Goal: Information Seeking & Learning: Find specific page/section

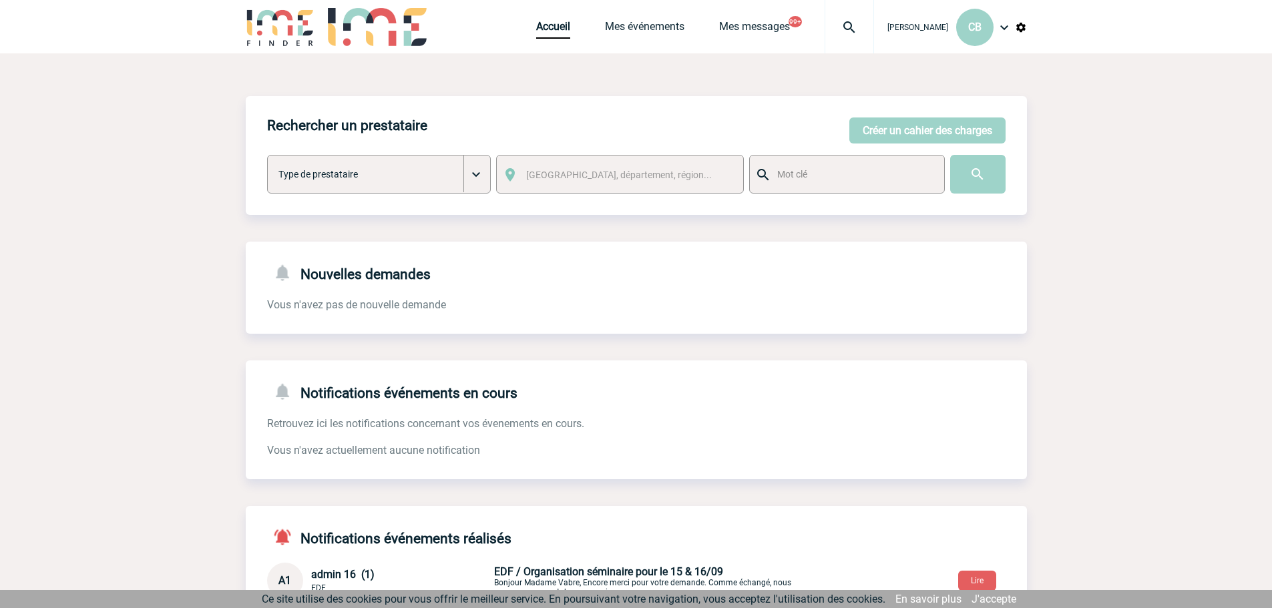
click at [829, 169] on input "text" at bounding box center [853, 174] width 158 height 17
type input "meet my mama"
click at [950, 155] on input "image" at bounding box center [977, 174] width 55 height 39
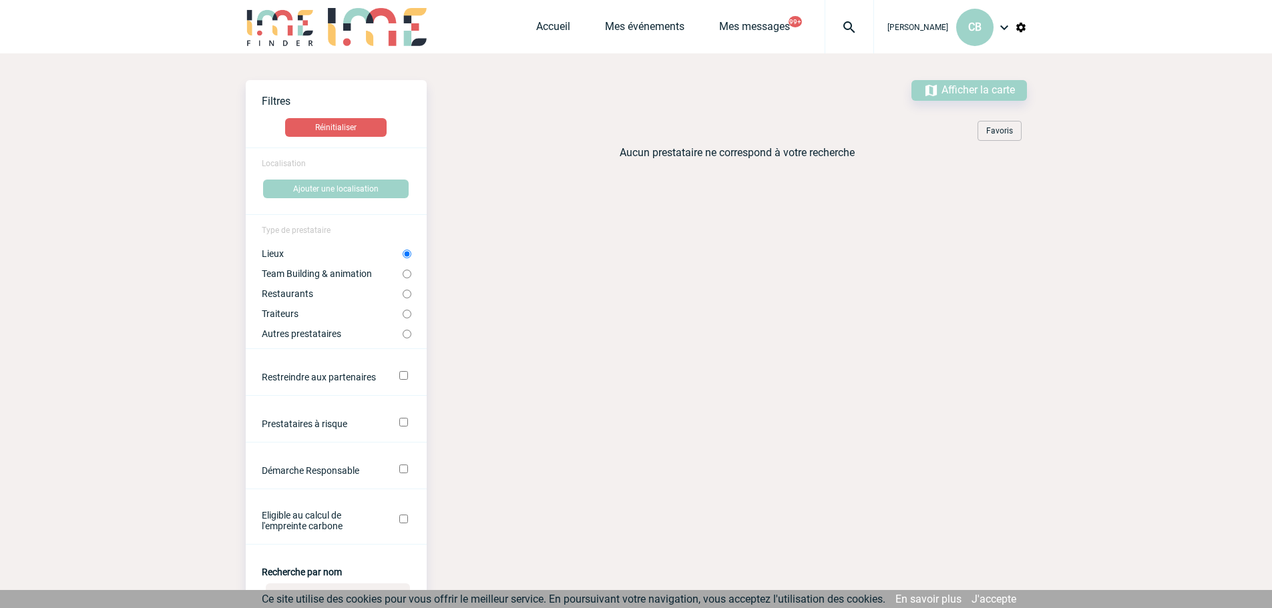
click at [409, 313] on input "Traiteurs" at bounding box center [407, 314] width 9 height 9
radio input "true"
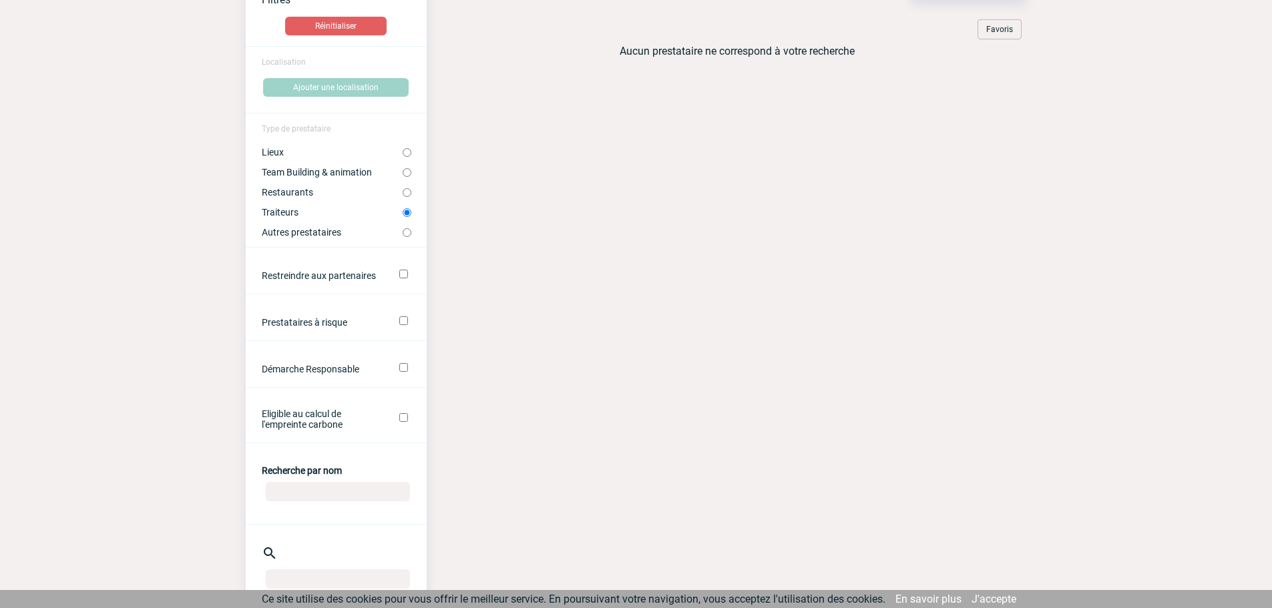
scroll to position [267, 0]
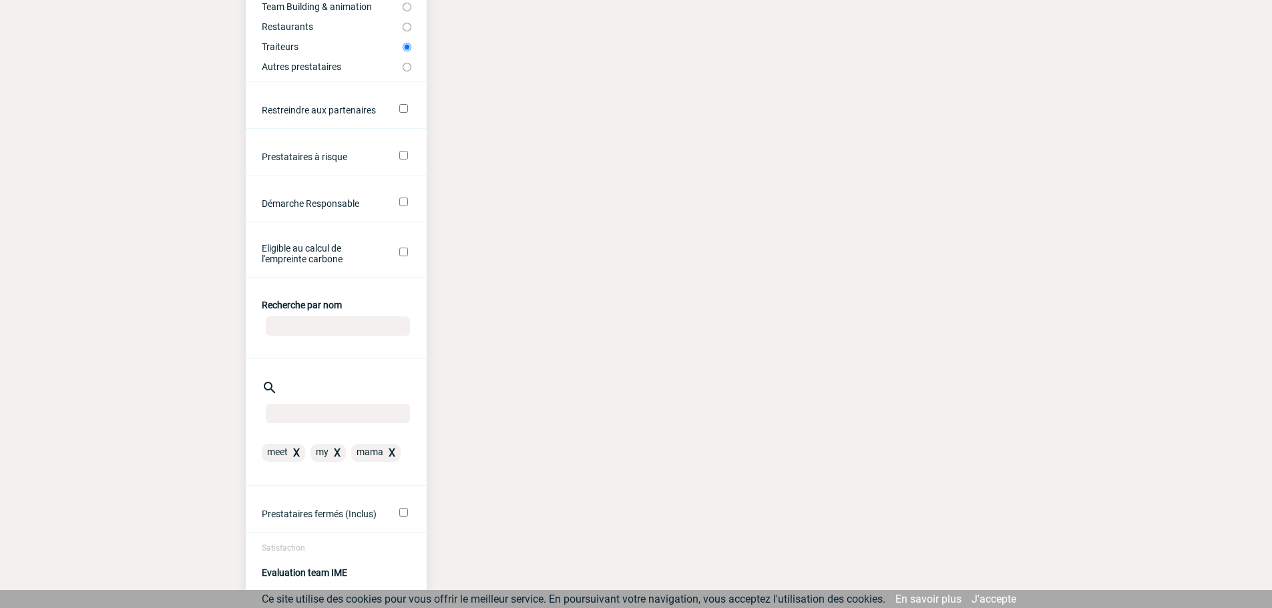
click at [337, 453] on span "X" at bounding box center [337, 453] width 7 height 13
click at [353, 451] on span "X" at bounding box center [351, 453] width 7 height 13
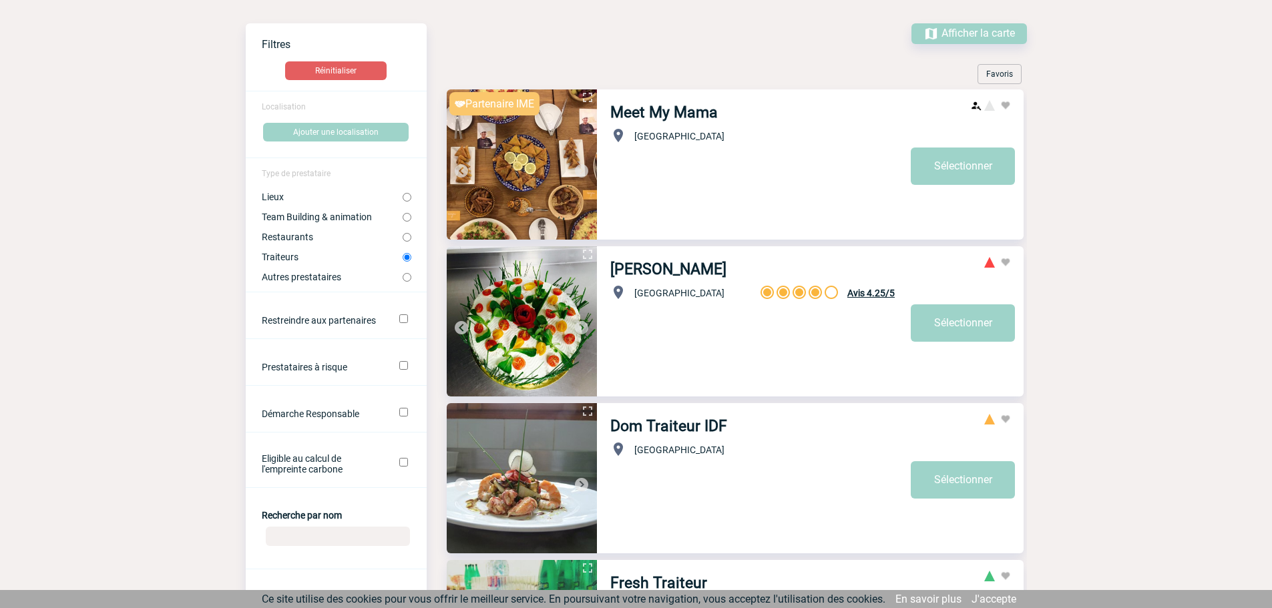
scroll to position [0, 0]
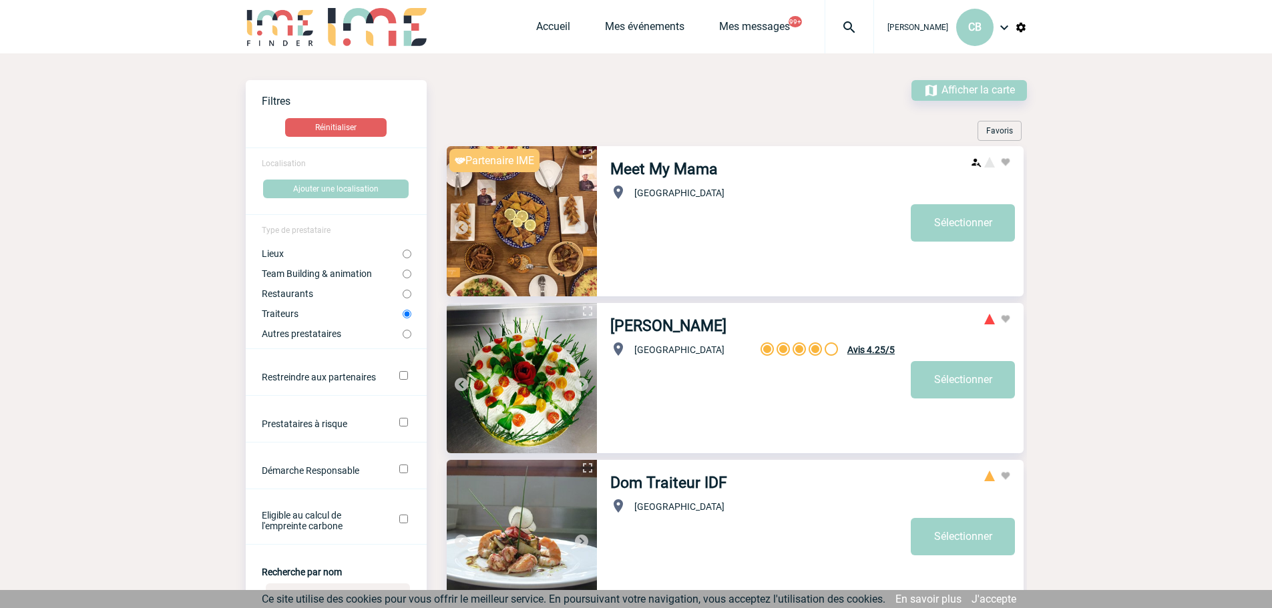
click at [542, 198] on img at bounding box center [522, 221] width 150 height 150
click at [314, 272] on label "Team Building & animation" at bounding box center [332, 273] width 141 height 11
click at [403, 272] on input "Team Building & animation" at bounding box center [407, 274] width 9 height 9
radio input "true"
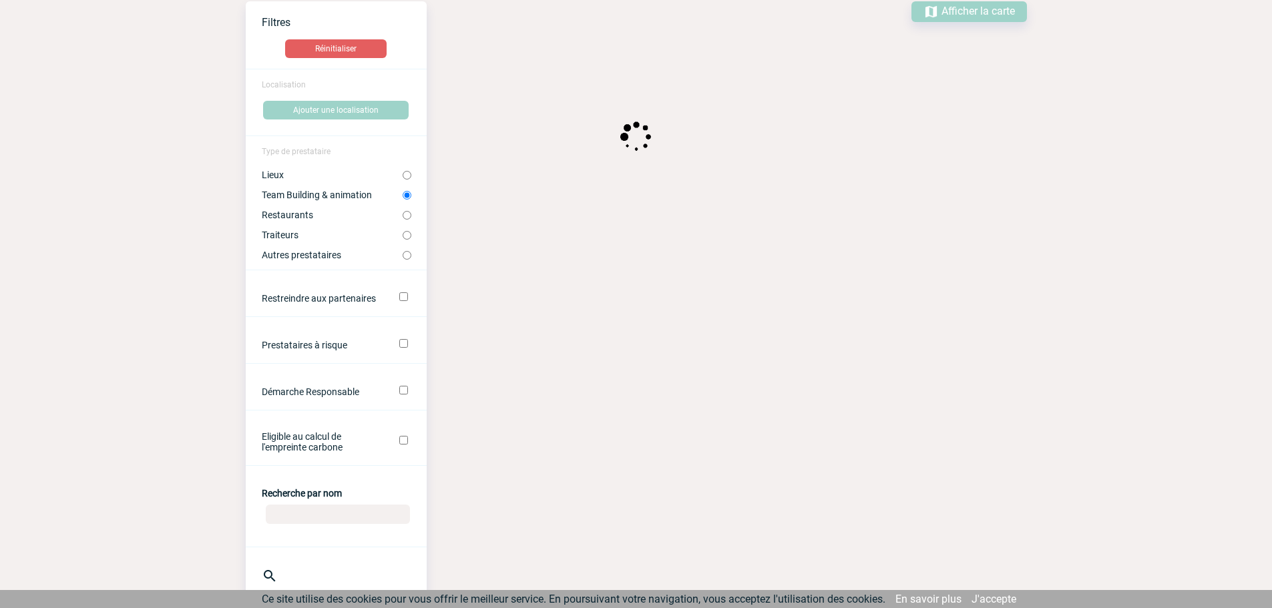
scroll to position [267, 0]
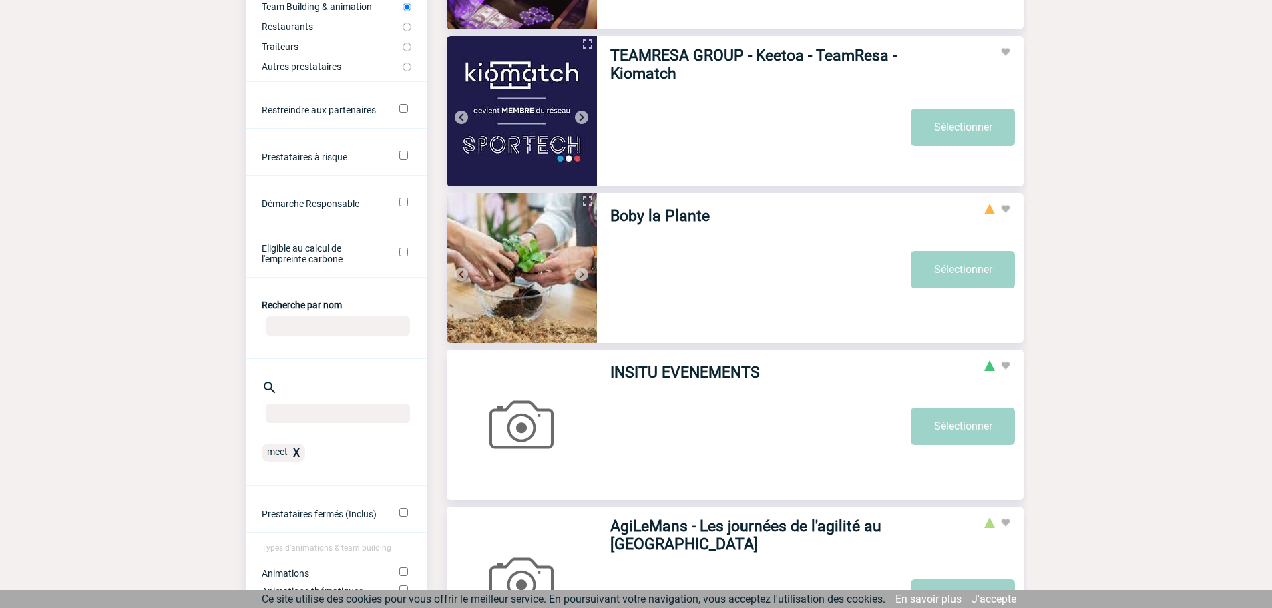
click at [298, 453] on span "X" at bounding box center [296, 453] width 7 height 13
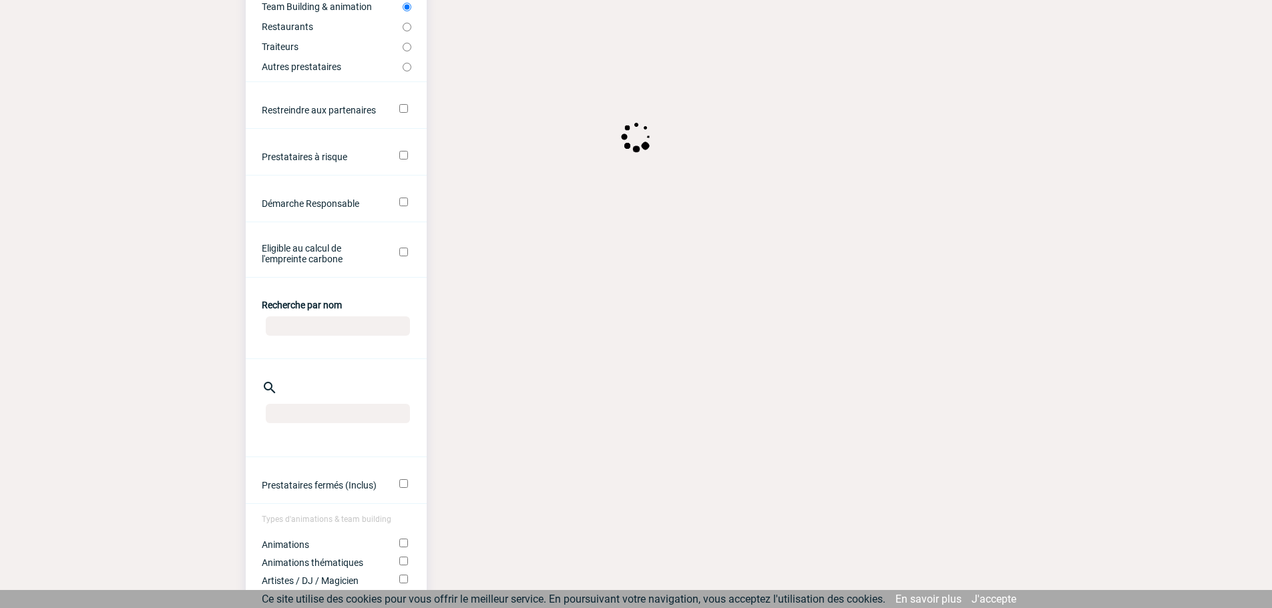
click at [321, 330] on input "Recherche par nom" at bounding box center [338, 326] width 144 height 19
type input "nable"
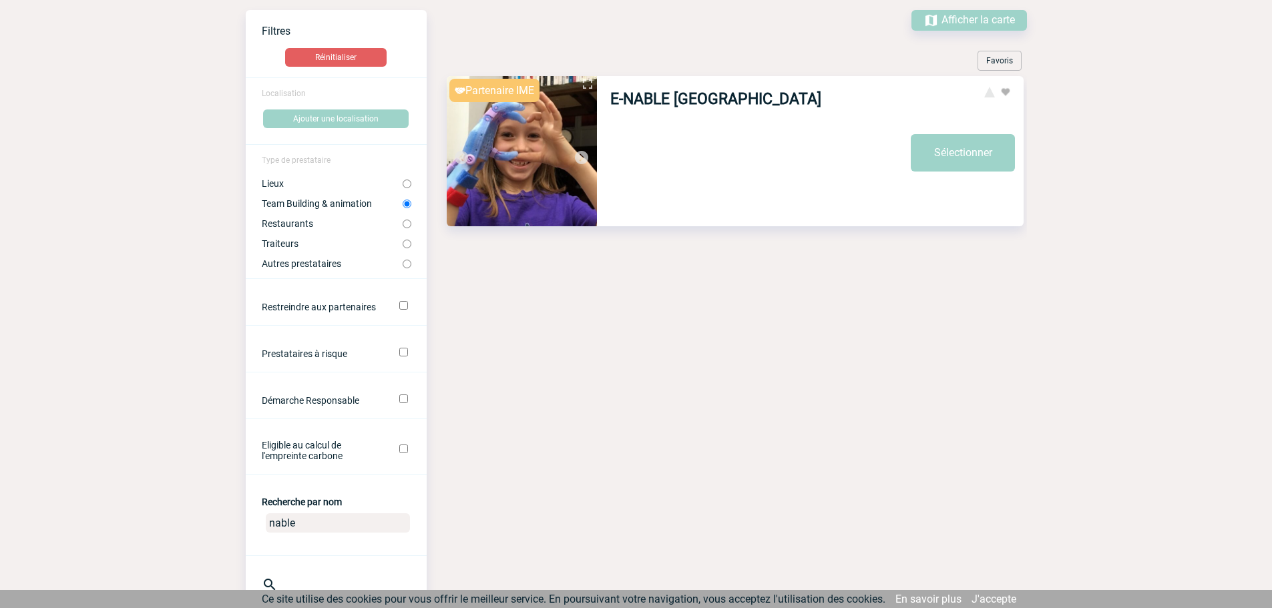
scroll to position [67, 0]
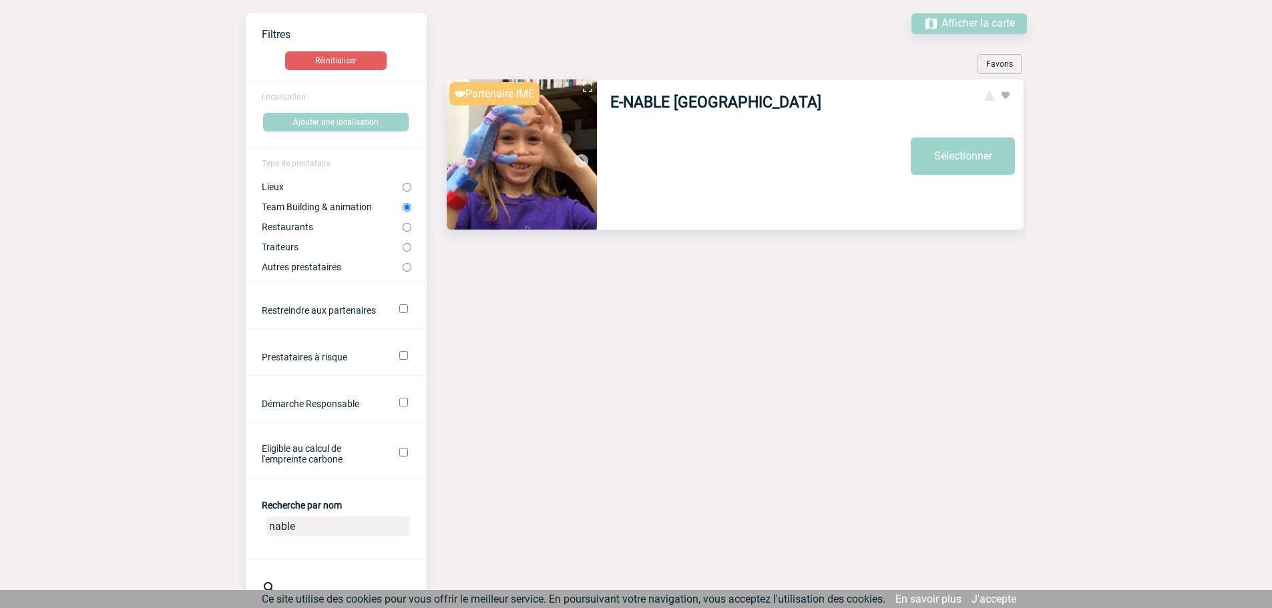
click at [546, 162] on img at bounding box center [522, 154] width 150 height 150
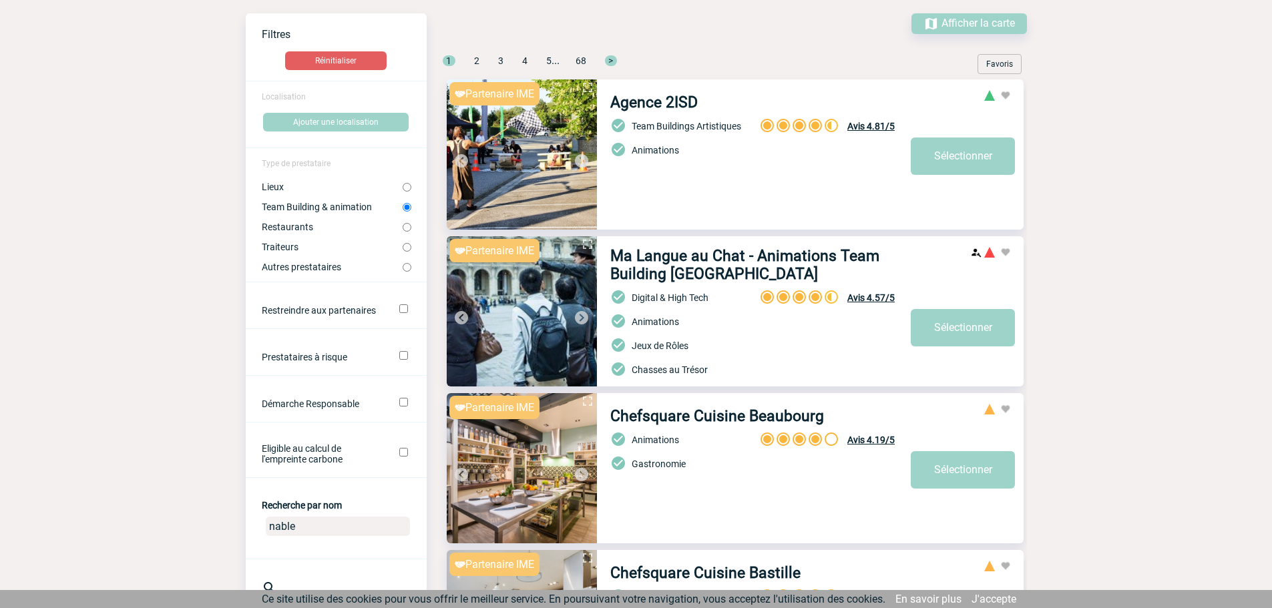
drag, startPoint x: 309, startPoint y: 525, endPoint x: 235, endPoint y: 530, distance: 74.3
type input "JKO"
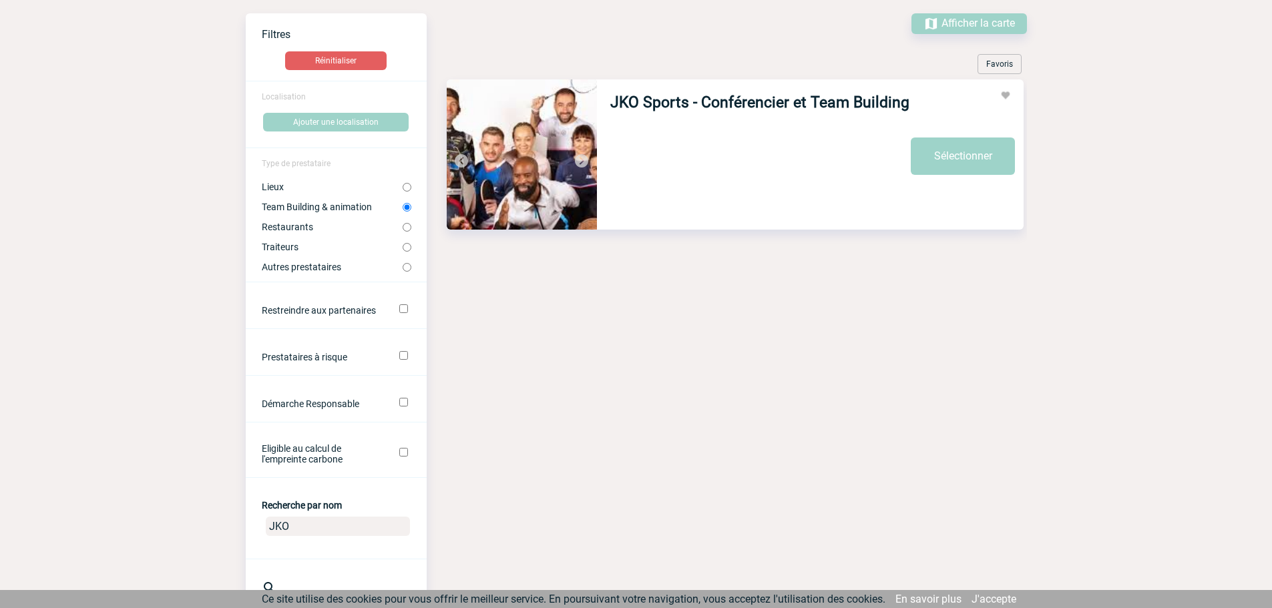
click at [532, 164] on img at bounding box center [522, 154] width 150 height 150
click at [321, 251] on label "Traiteurs" at bounding box center [332, 247] width 141 height 11
click at [403, 251] on input "Traiteurs" at bounding box center [407, 247] width 9 height 9
radio input "true"
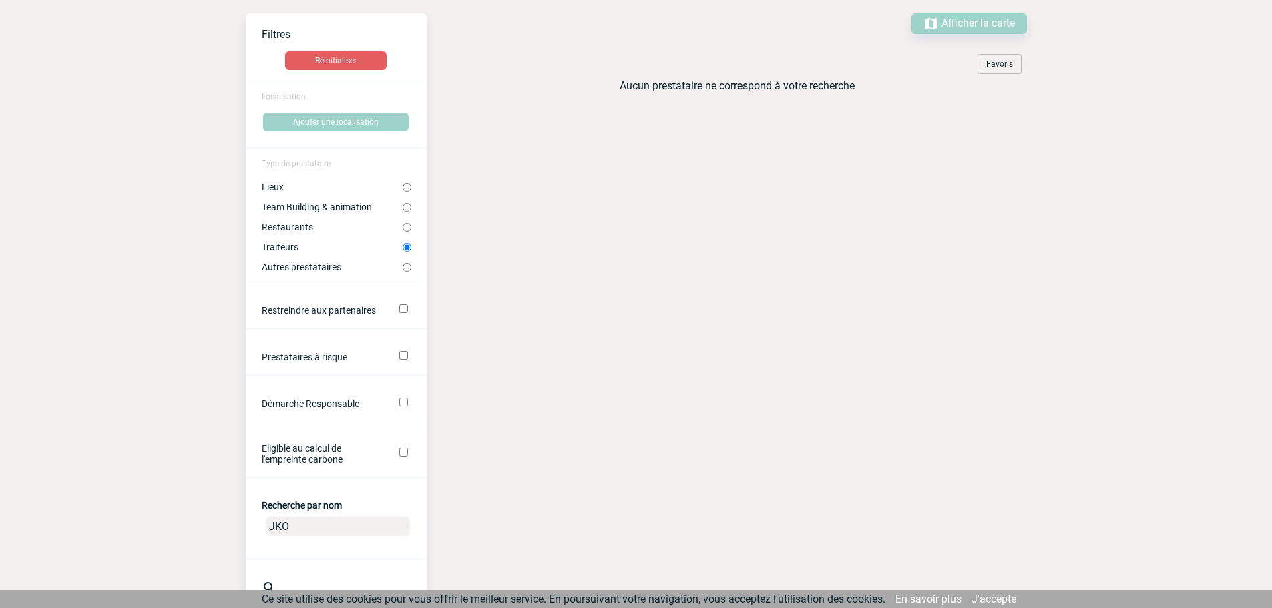
scroll to position [200, 0]
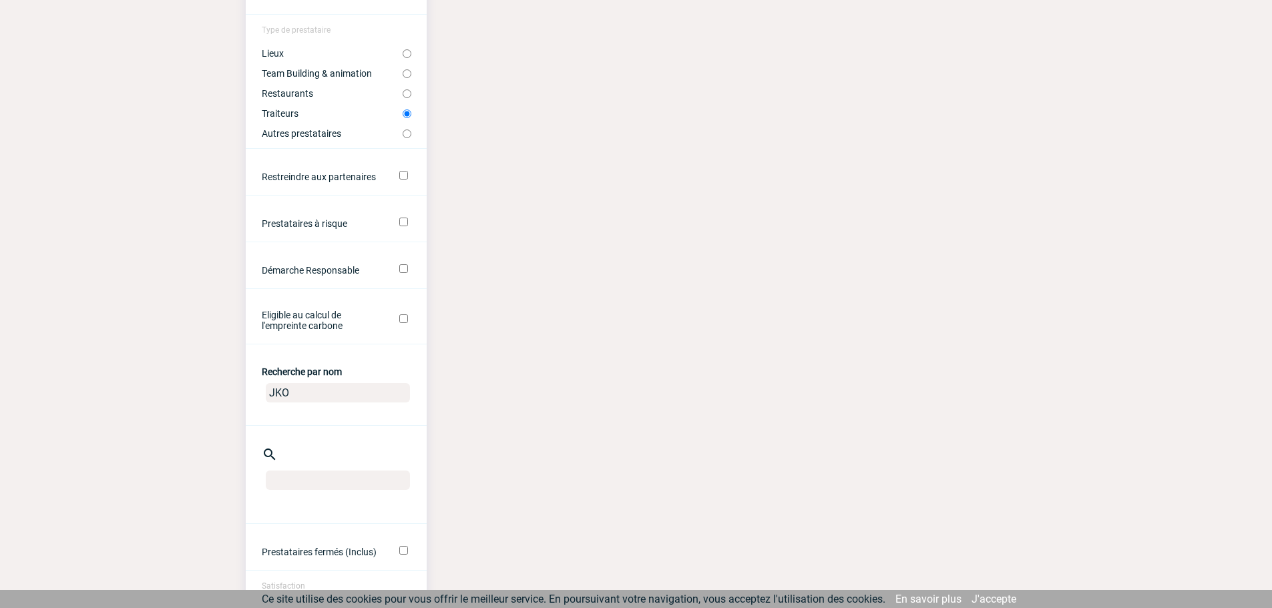
drag, startPoint x: 301, startPoint y: 402, endPoint x: 228, endPoint y: 399, distance: 73.5
click at [240, 397] on body "Caroline BAATZ CB Accueil Mes événements" at bounding box center [636, 343] width 1272 height 1087
type input "meet"
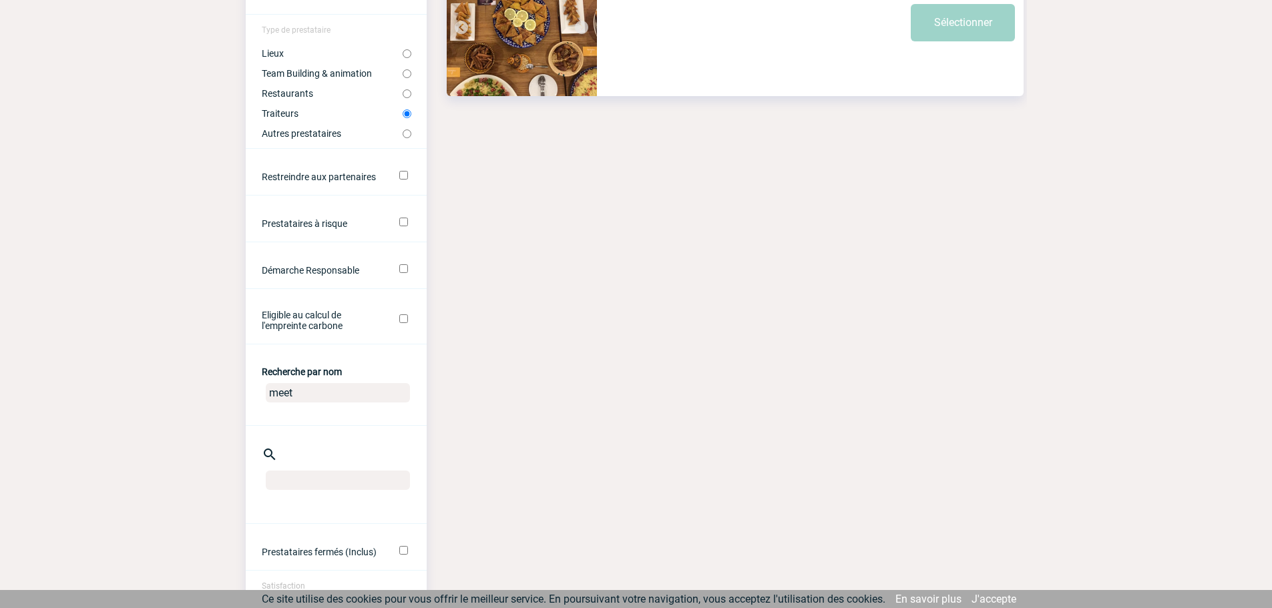
click at [516, 66] on img at bounding box center [522, 21] width 150 height 150
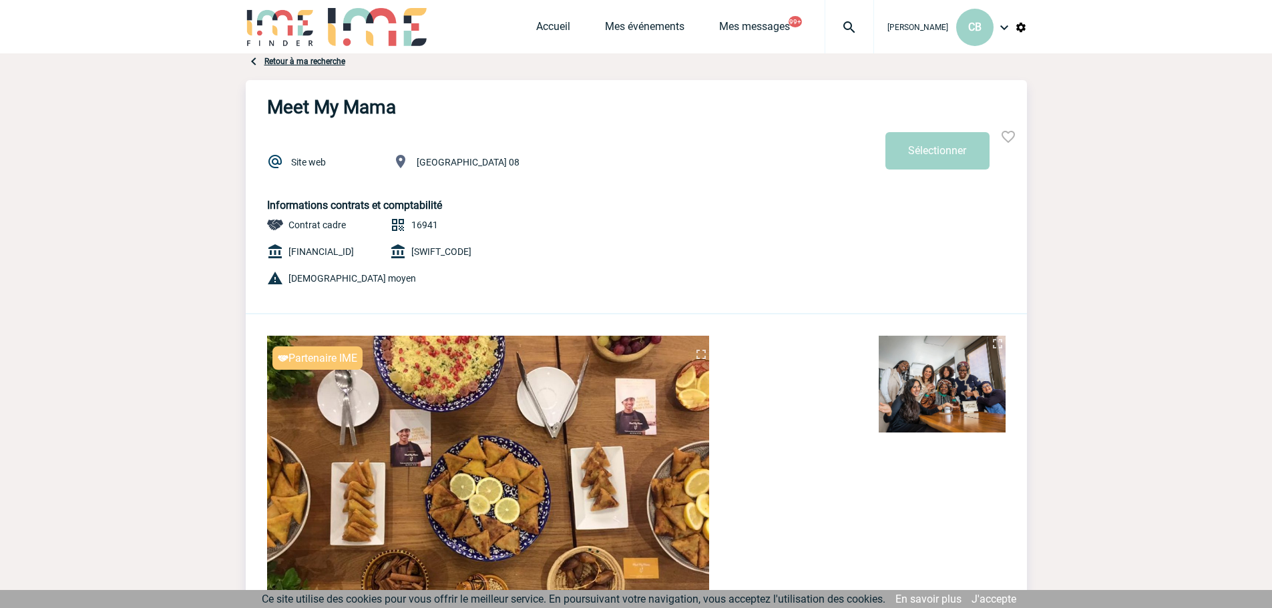
click at [415, 443] on img at bounding box center [488, 502] width 442 height 332
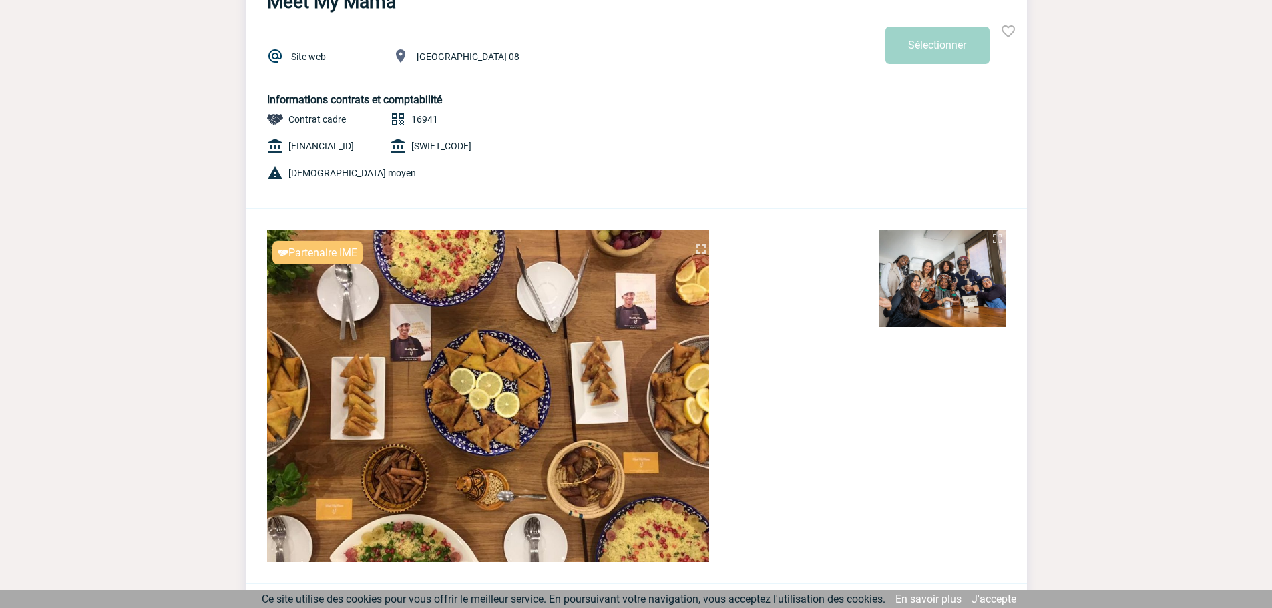
scroll to position [134, 0]
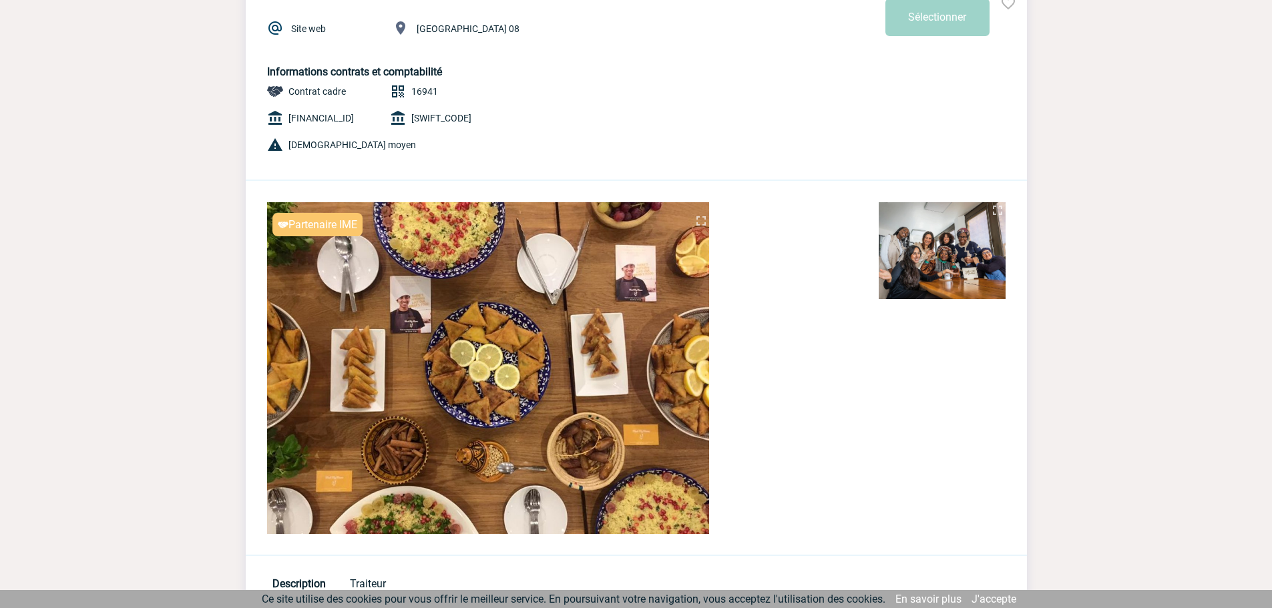
click at [706, 216] on img at bounding box center [701, 221] width 16 height 16
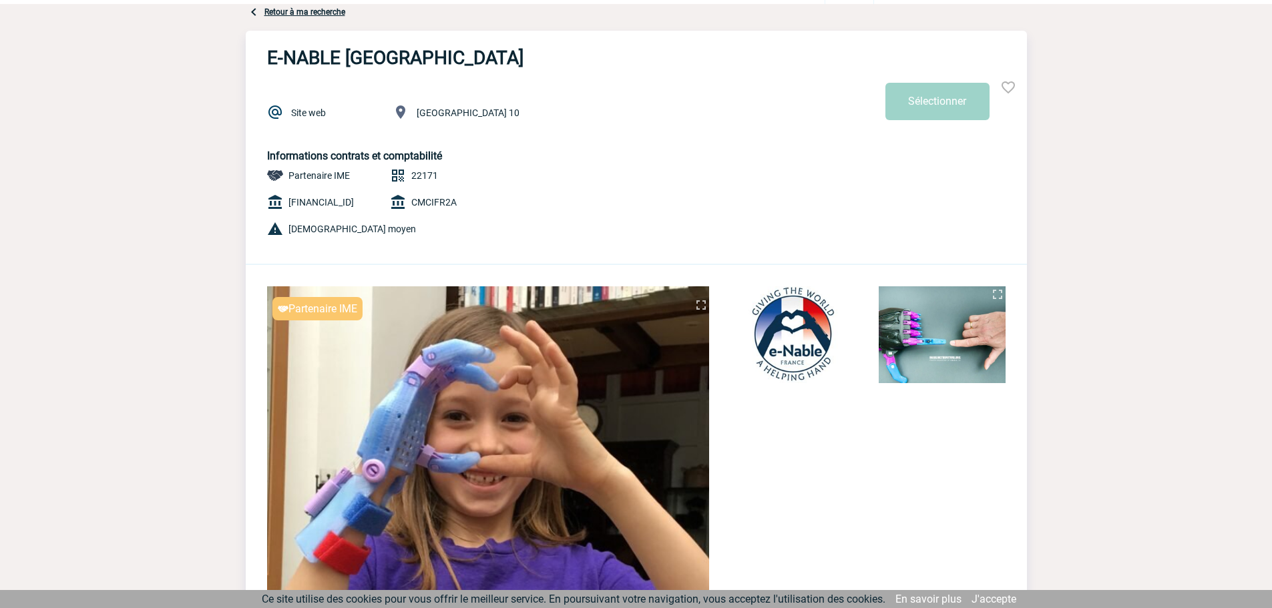
scroll to position [134, 0]
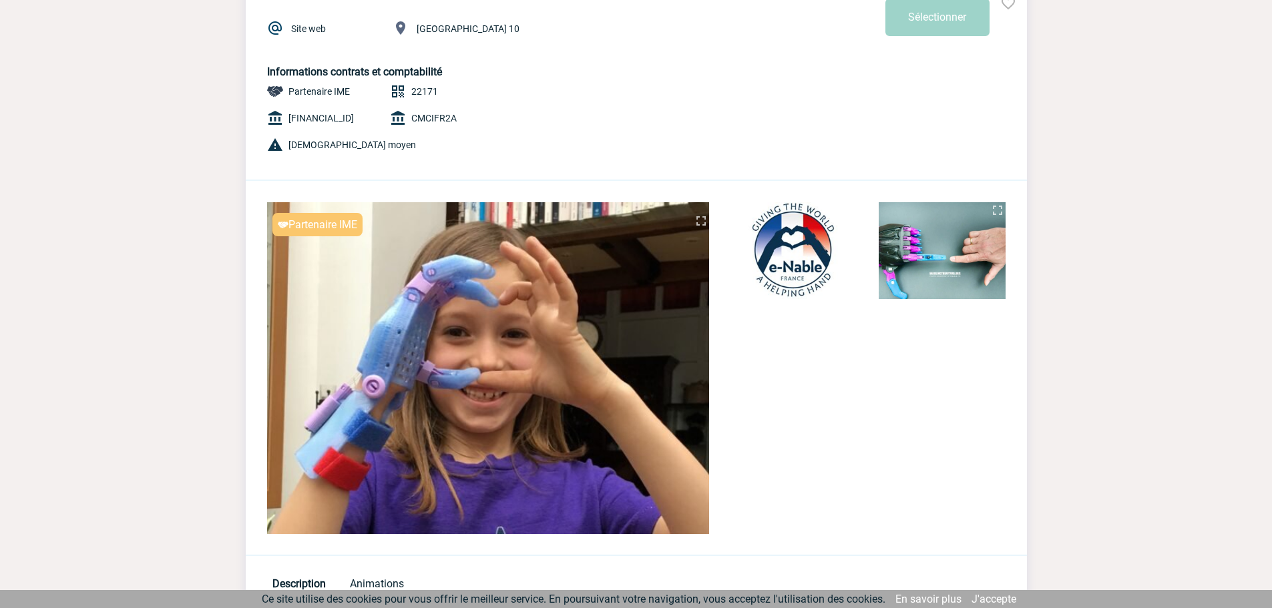
click at [693, 222] on img at bounding box center [701, 221] width 16 height 16
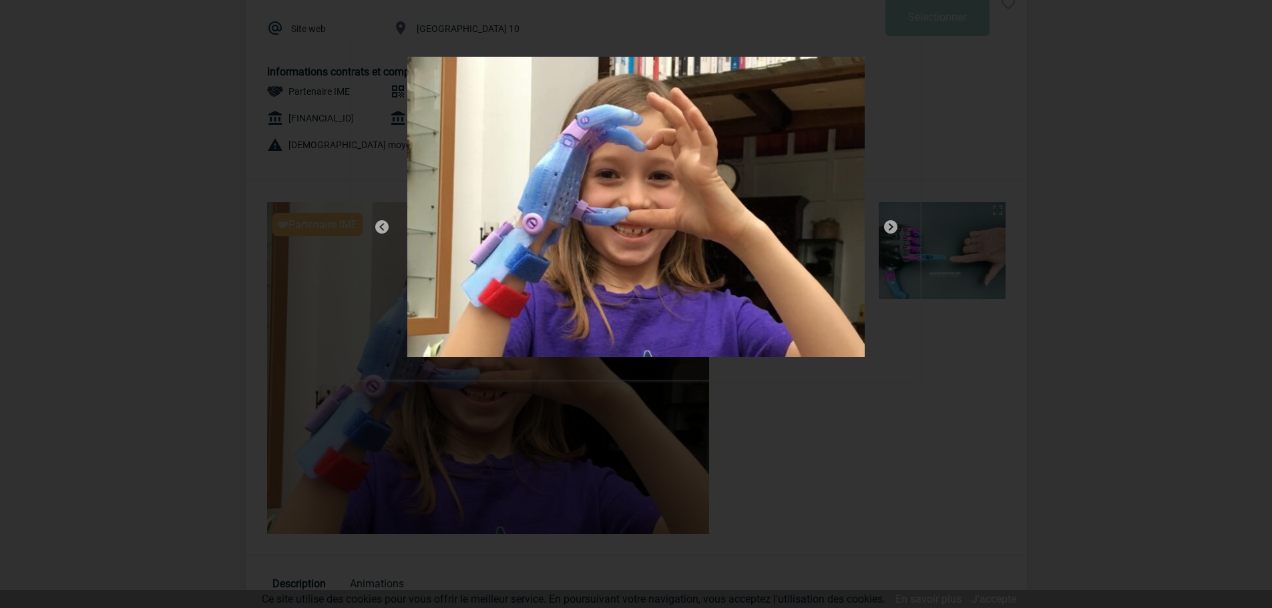
click at [913, 164] on div at bounding box center [637, 210] width 568 height 340
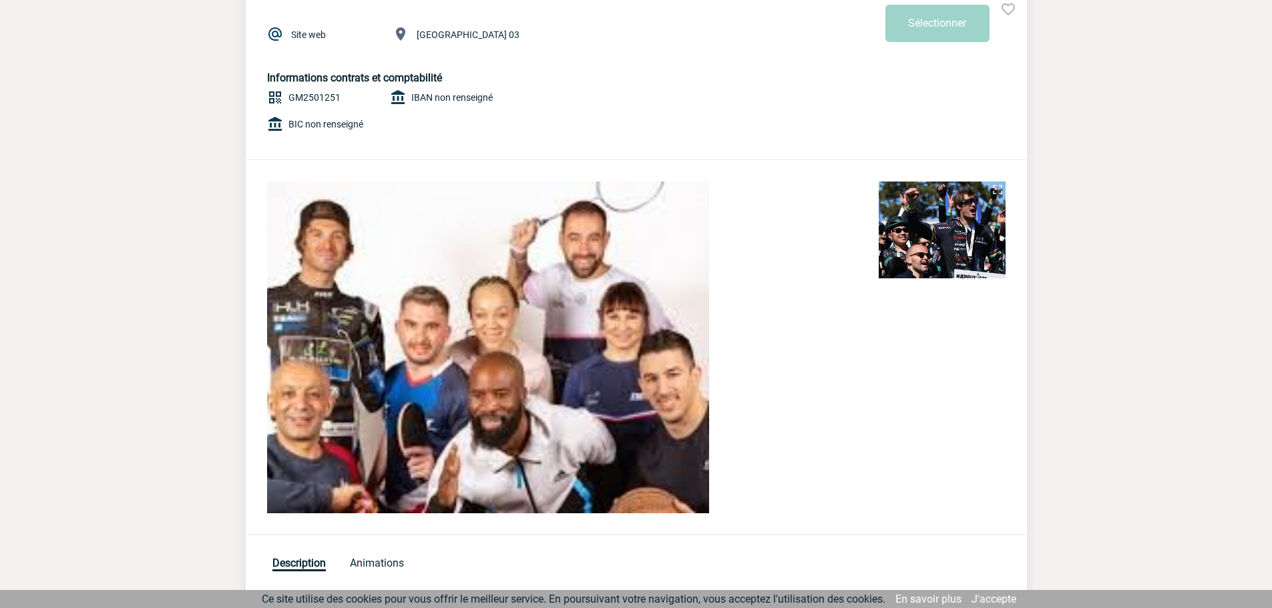
scroll to position [134, 0]
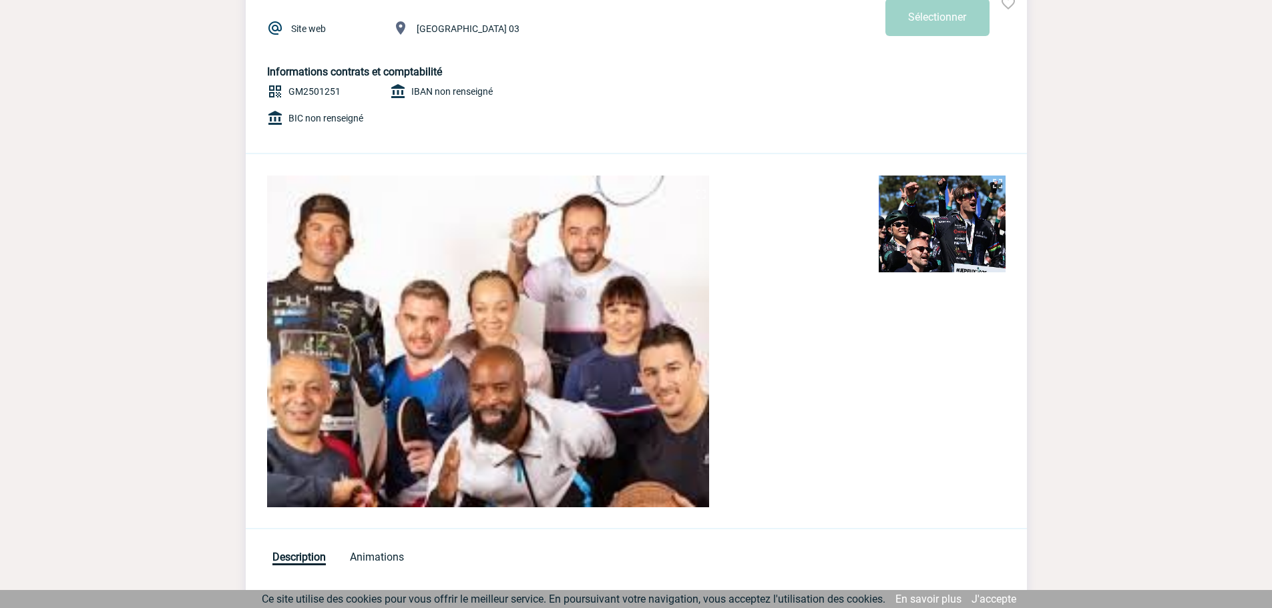
click at [681, 467] on img at bounding box center [488, 342] width 442 height 332
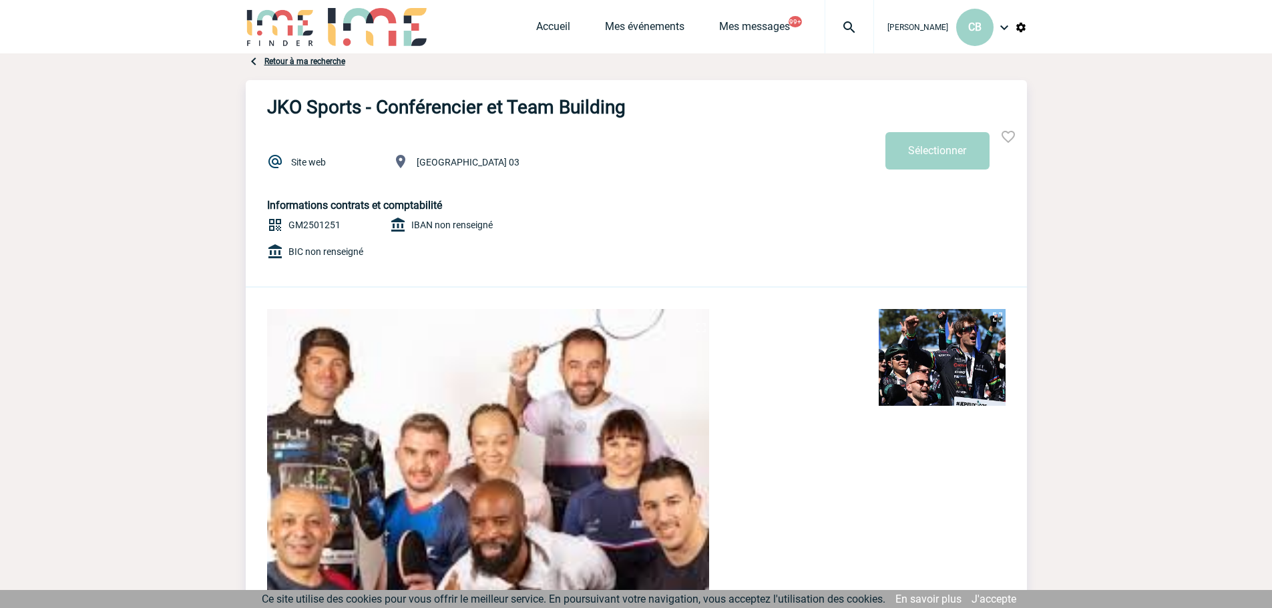
click at [936, 356] on img at bounding box center [942, 357] width 127 height 97
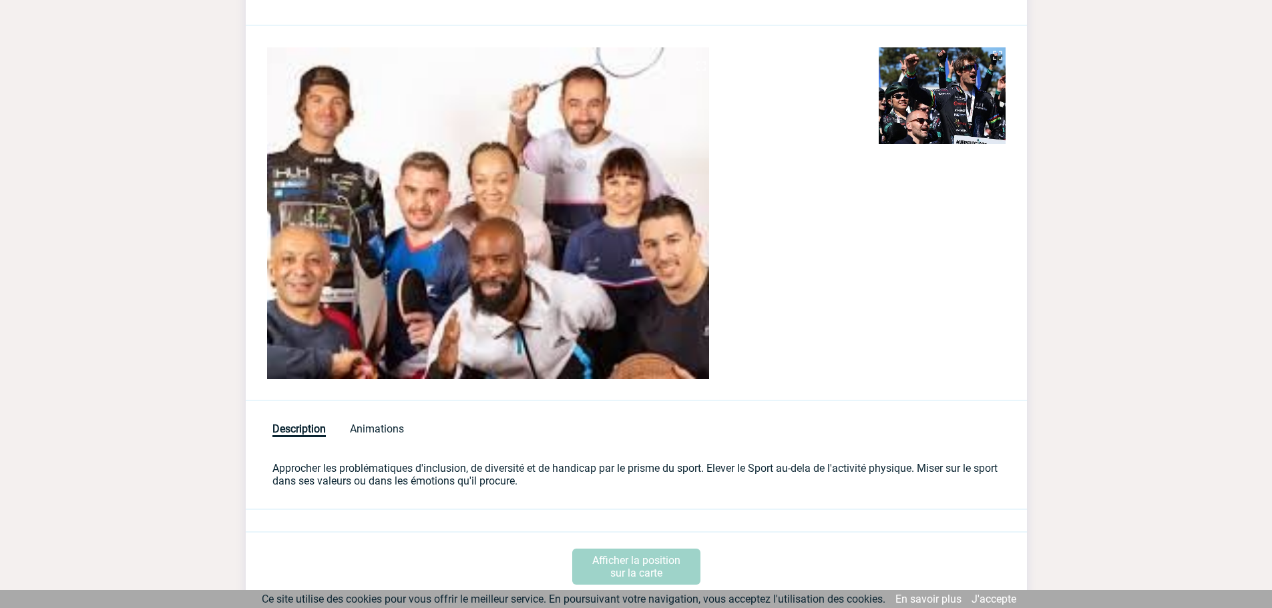
scroll to position [401, 0]
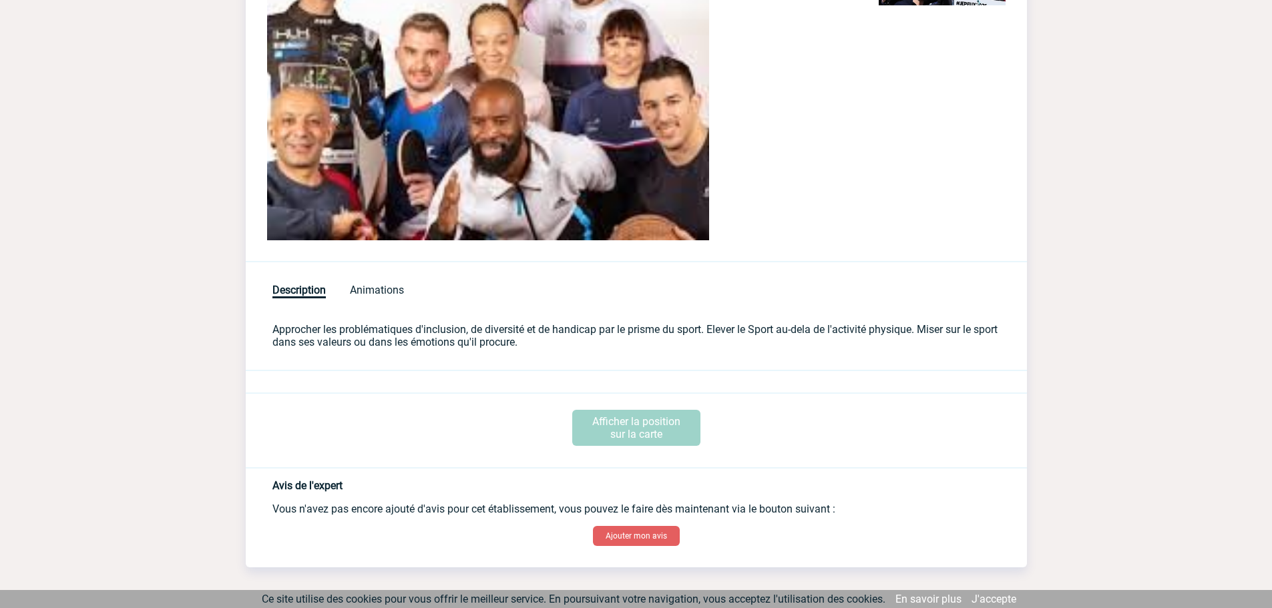
click at [374, 276] on div "Description Animations" at bounding box center [636, 281] width 781 height 39
click at [375, 284] on span "Animations" at bounding box center [377, 291] width 54 height 15
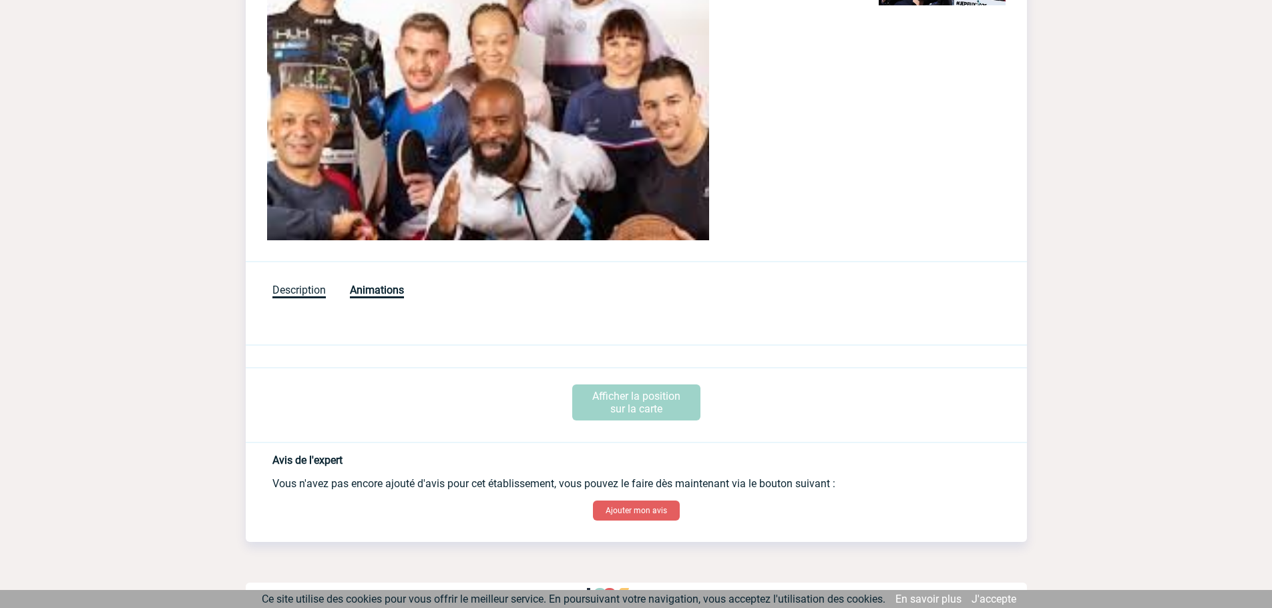
click at [310, 287] on span "Description" at bounding box center [298, 291] width 53 height 15
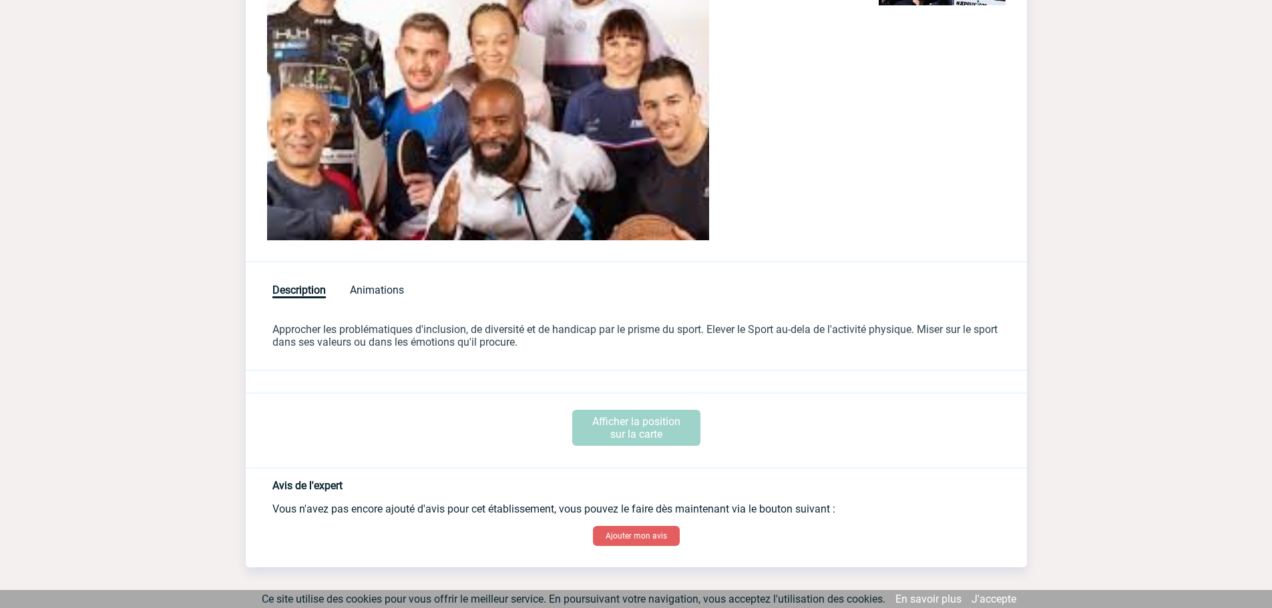
click at [520, 198] on img at bounding box center [488, 75] width 442 height 332
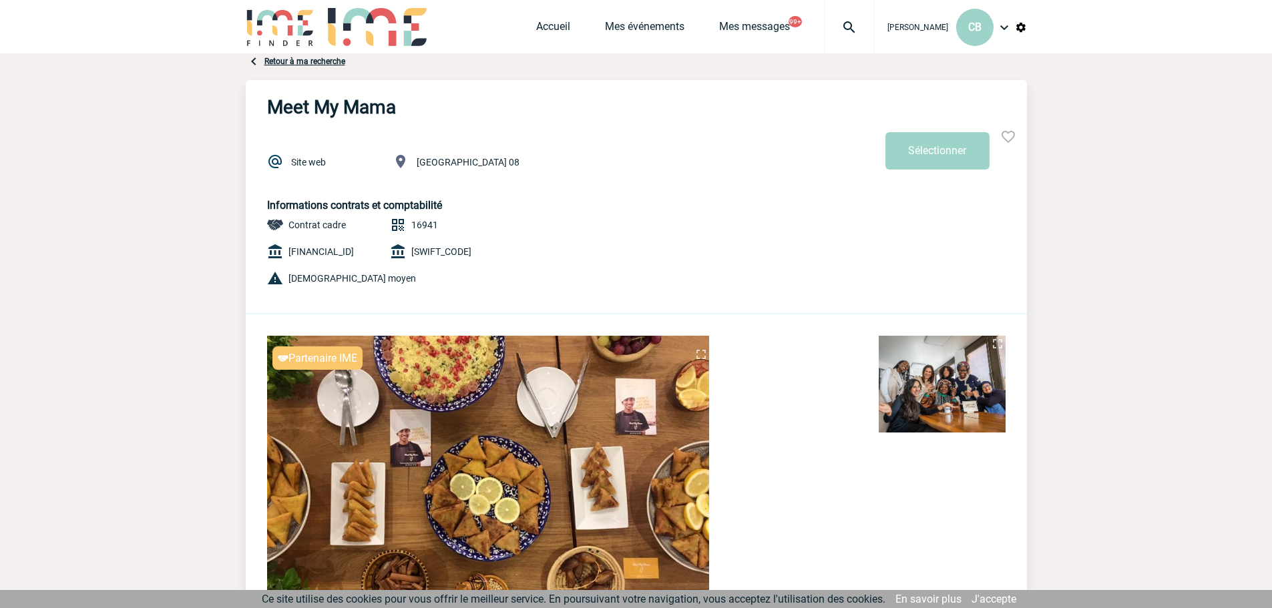
click at [482, 493] on img at bounding box center [488, 502] width 442 height 332
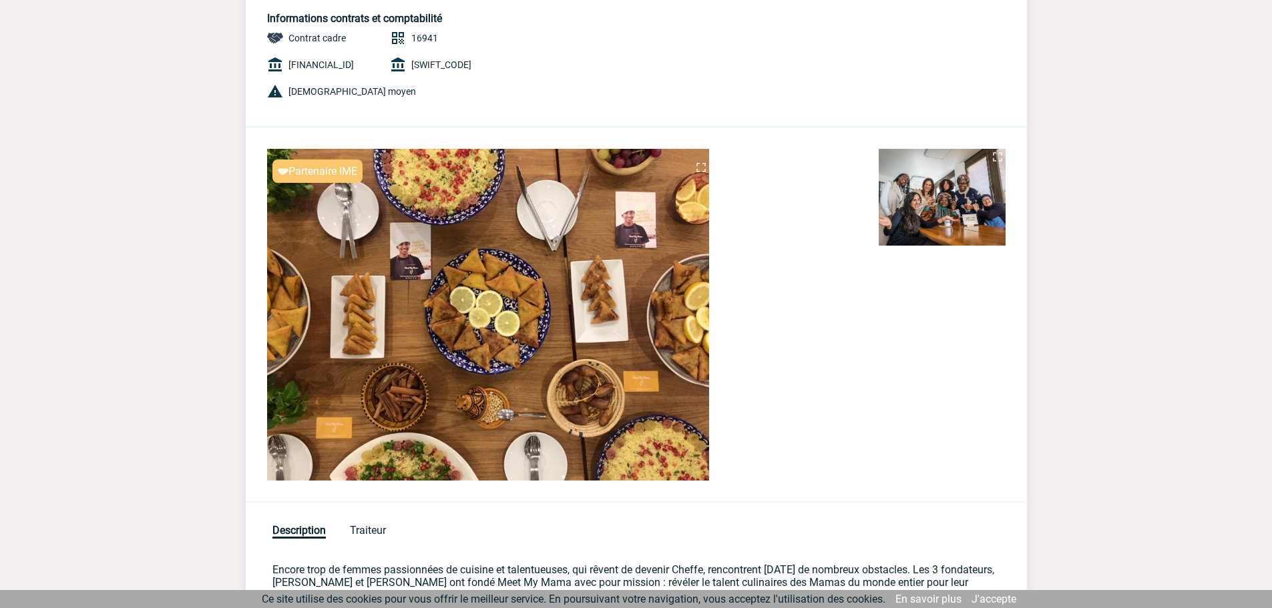
scroll to position [200, 0]
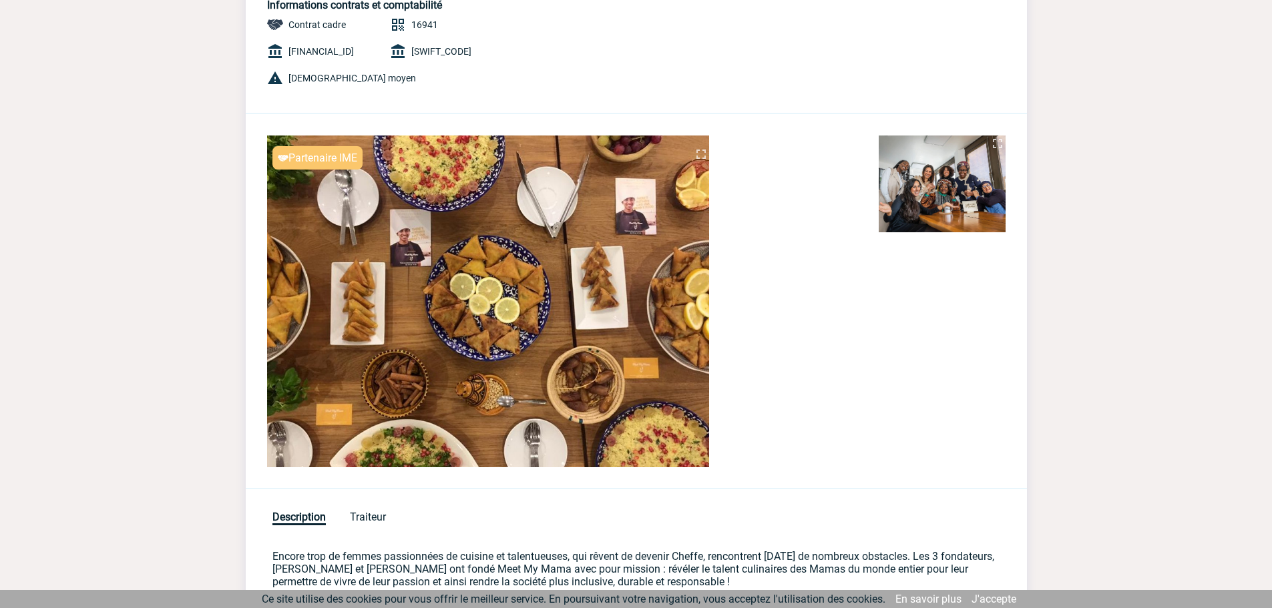
click at [699, 151] on img at bounding box center [701, 154] width 16 height 16
